Goal: Obtain resource: Obtain resource

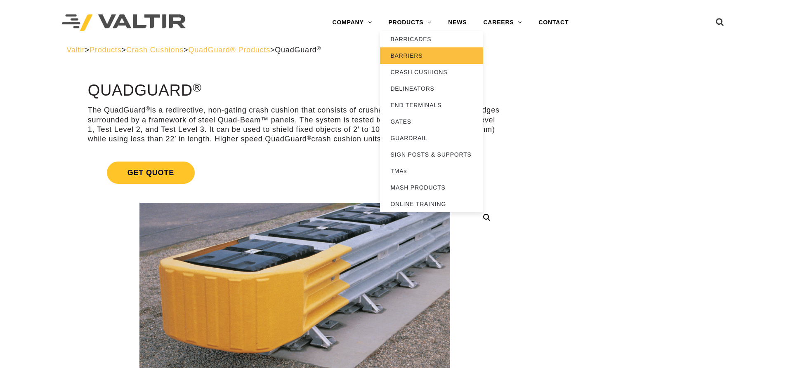
click at [409, 57] on link "BARRIERS" at bounding box center [431, 55] width 103 height 17
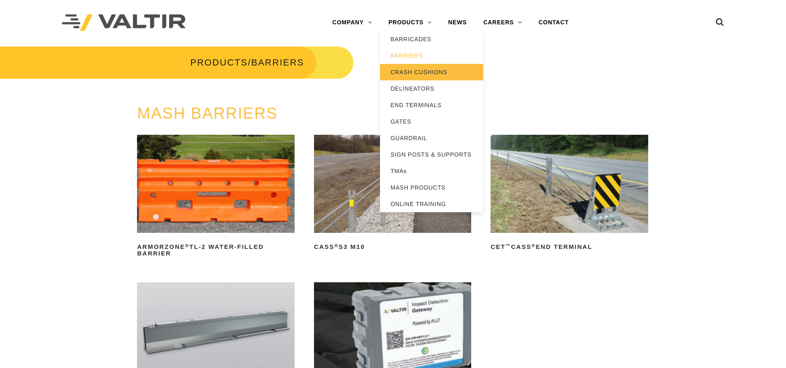
click at [419, 67] on link "CRASH CUSHIONS" at bounding box center [431, 72] width 103 height 17
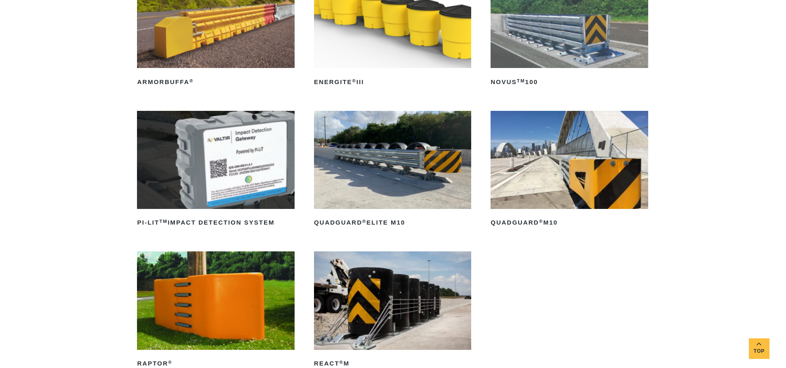
scroll to position [206, 0]
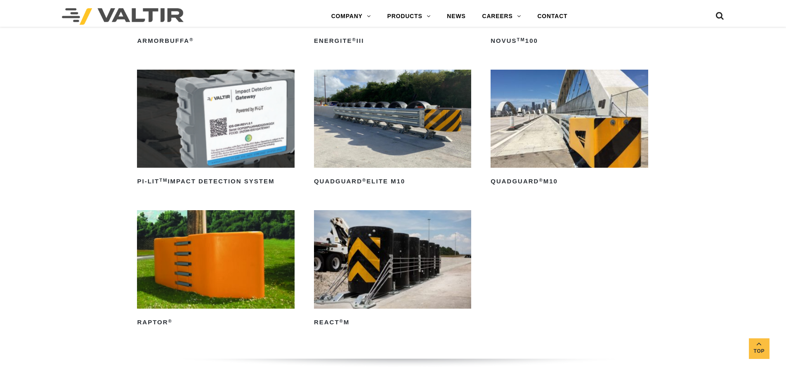
click at [408, 134] on img at bounding box center [392, 119] width 157 height 98
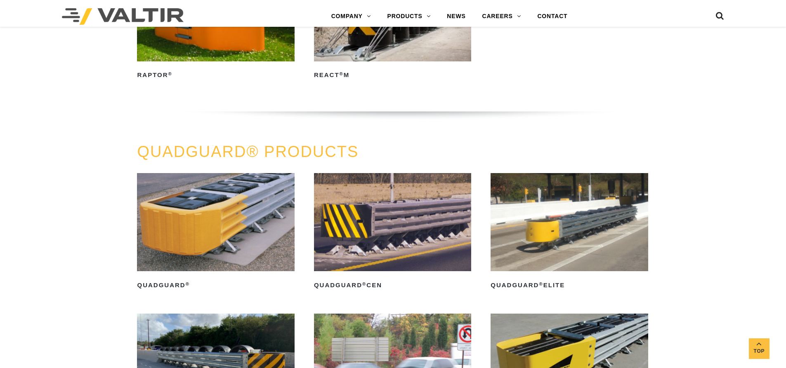
scroll to position [495, 0]
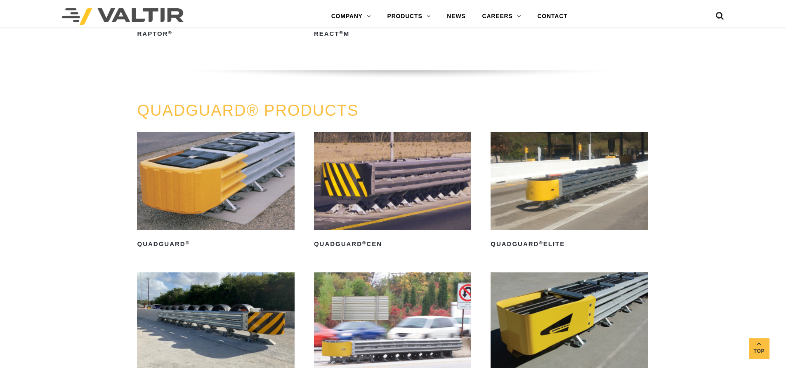
click at [204, 181] on img at bounding box center [215, 181] width 157 height 98
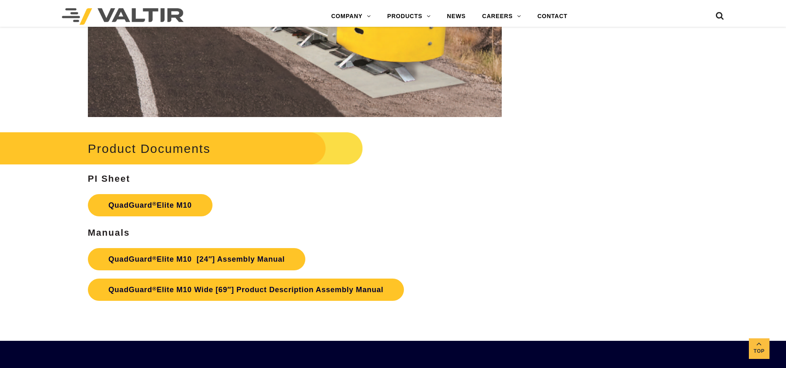
scroll to position [4511, 0]
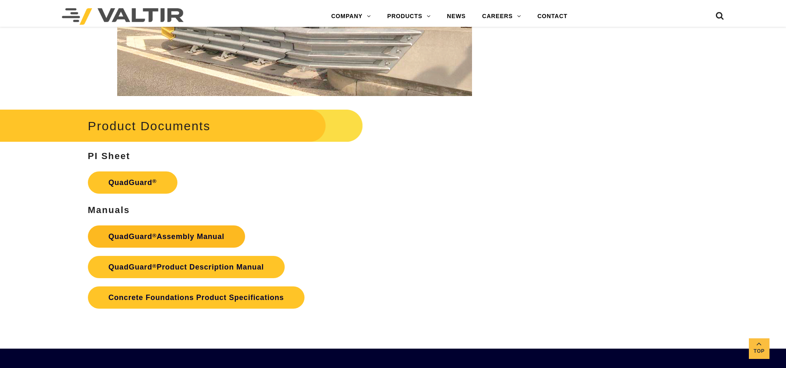
scroll to position [1650, 0]
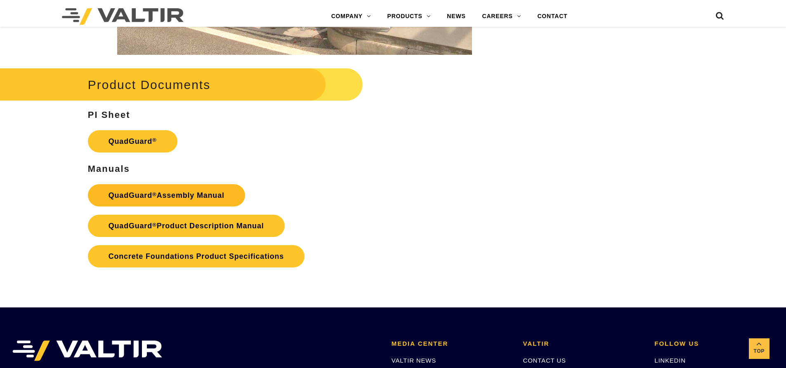
click at [204, 199] on link "QuadGuard ® Assembly Manual" at bounding box center [166, 195] width 157 height 22
